Goal: Task Accomplishment & Management: Manage account settings

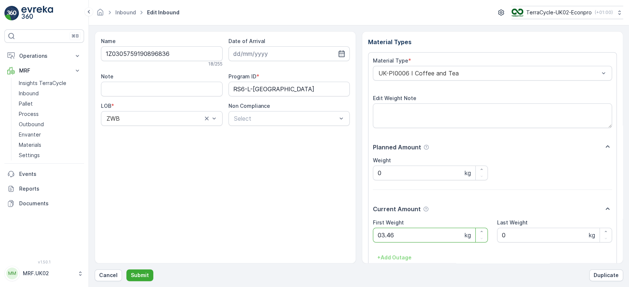
click at [126, 270] on button "Submit" at bounding box center [139, 276] width 27 height 12
